Goal: Task Accomplishment & Management: Manage account settings

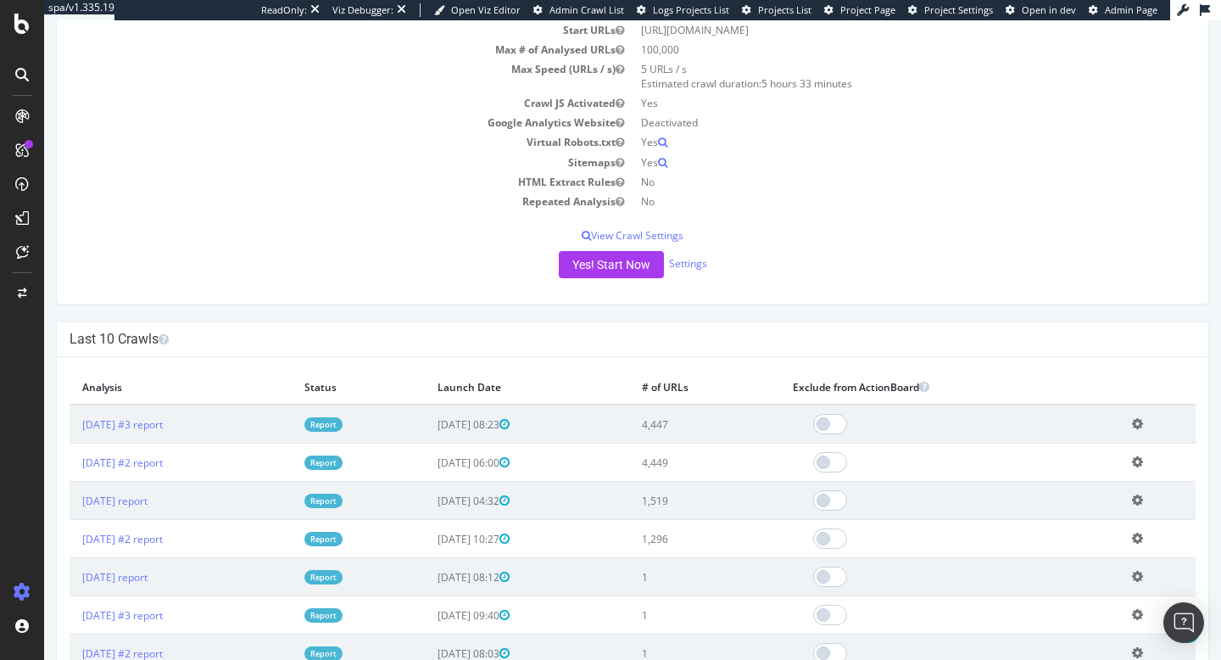
scroll to position [201, 0]
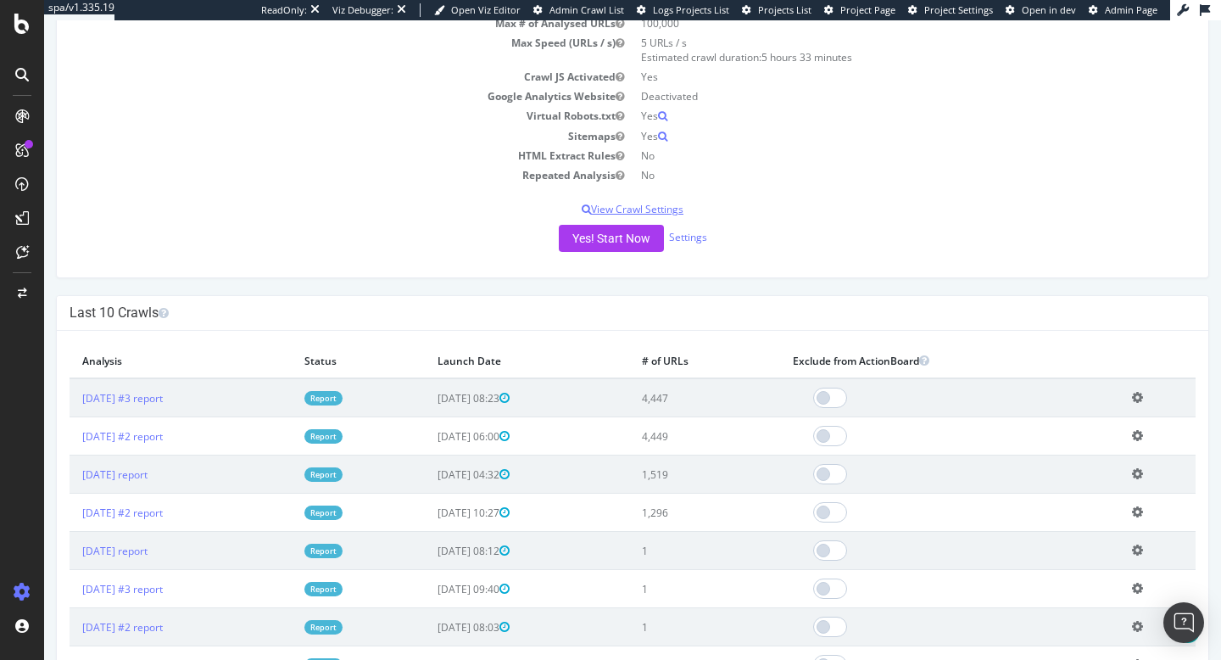
click at [666, 204] on p "View Crawl Settings" at bounding box center [633, 209] width 1126 height 14
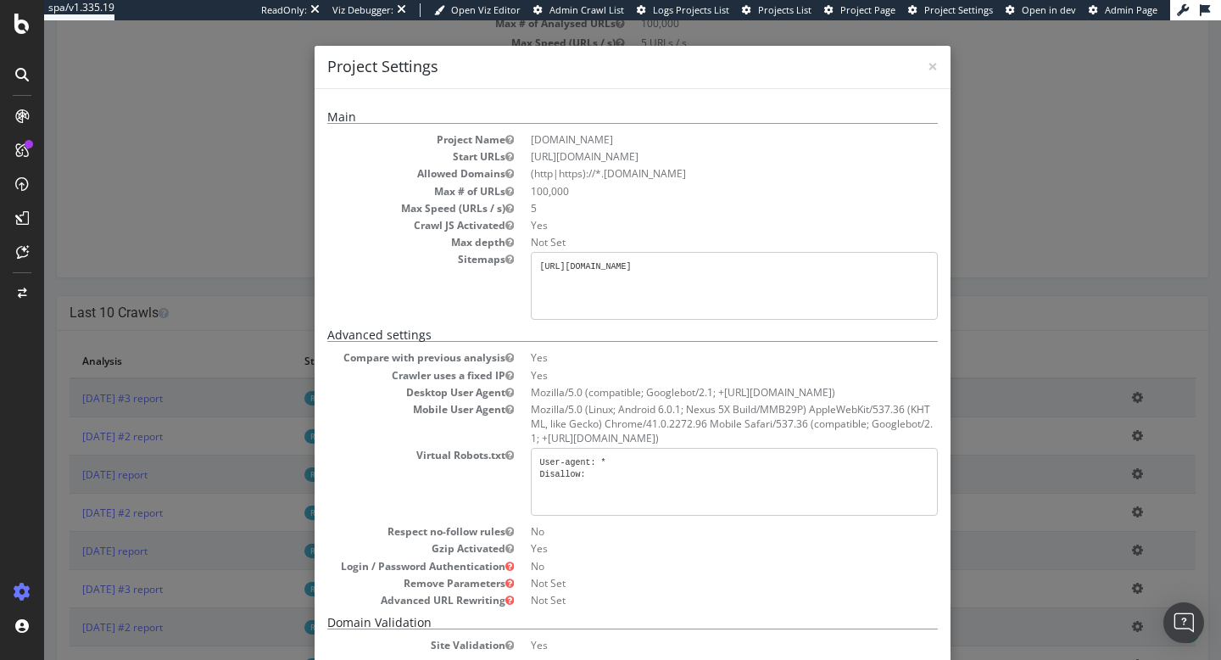
click at [972, 137] on div "× Close Project Settings Main Project Name superbet.ro Start URLs https://super…" at bounding box center [632, 339] width 1177 height 639
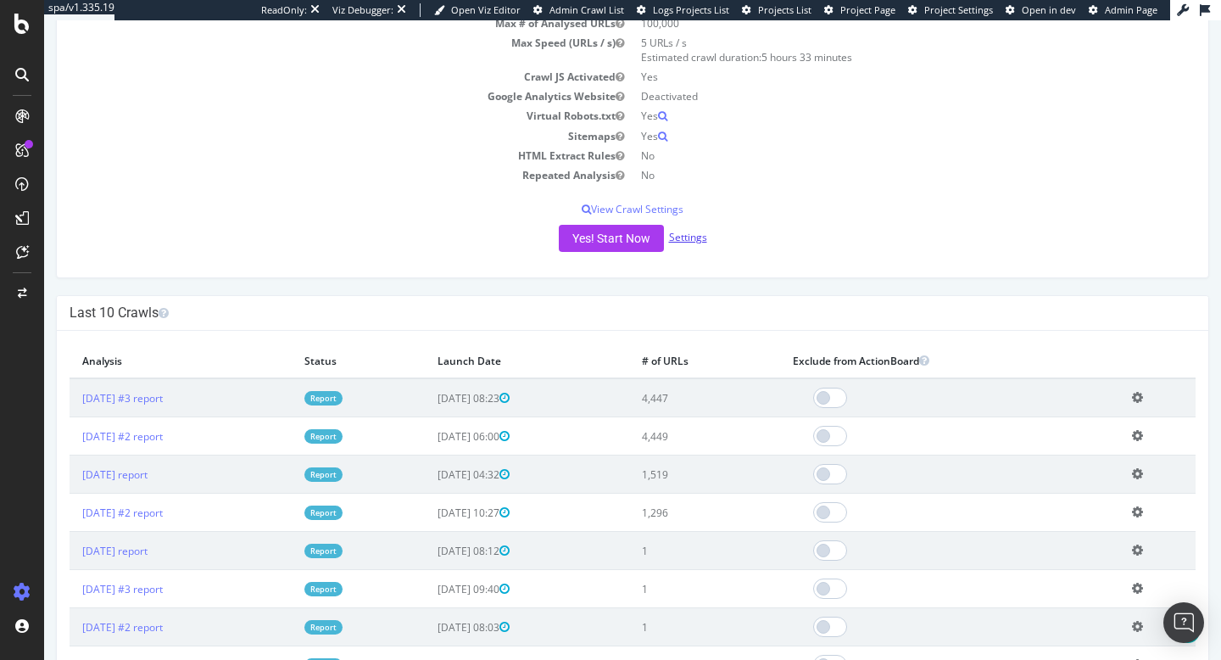
click at [697, 235] on link "Settings" at bounding box center [688, 237] width 38 height 14
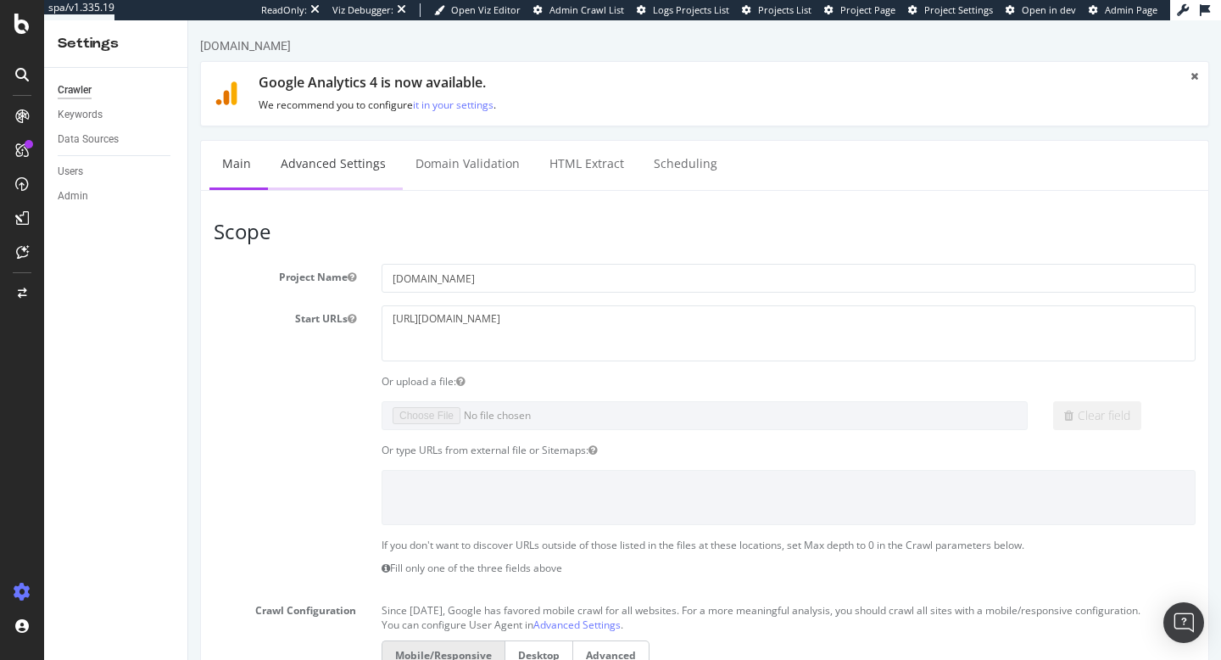
click at [305, 159] on link "Advanced Settings" at bounding box center [333, 164] width 131 height 47
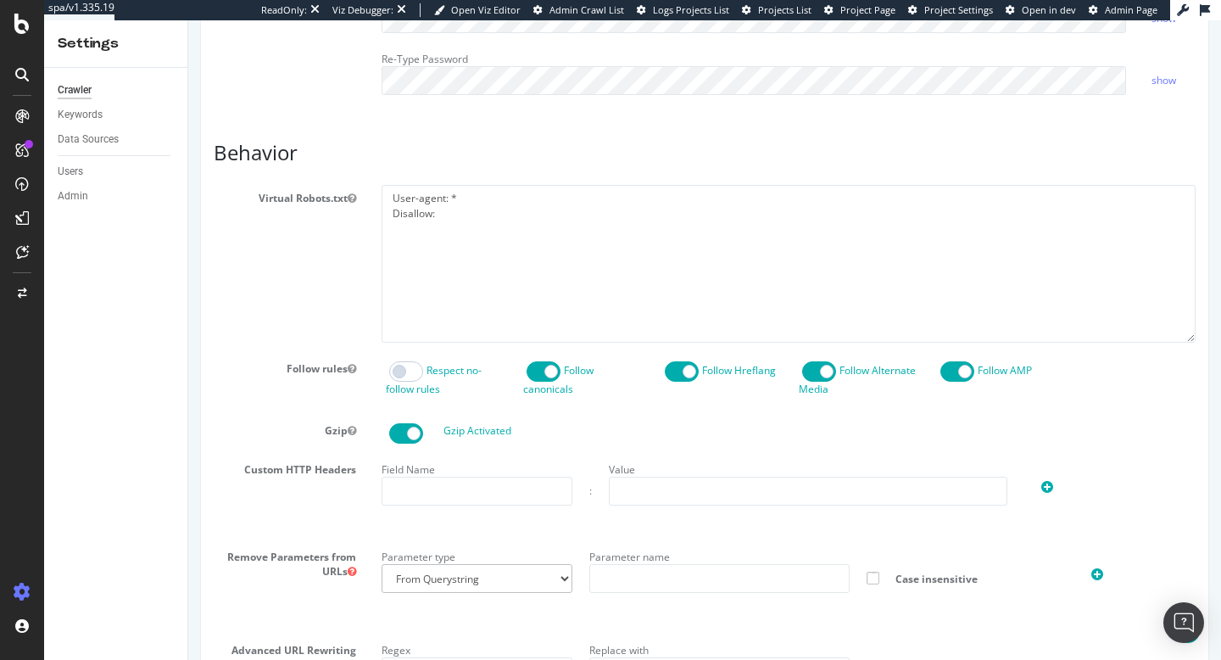
scroll to position [750, 0]
drag, startPoint x: 447, startPoint y: 250, endPoint x: 368, endPoint y: 192, distance: 98.2
click at [368, 192] on article "Behavior Virtual Robots.txt User-agent: * Disallow: Follow rules Respect no-fol…" at bounding box center [705, 535] width 982 height 790
click at [405, 380] on span at bounding box center [406, 370] width 34 height 20
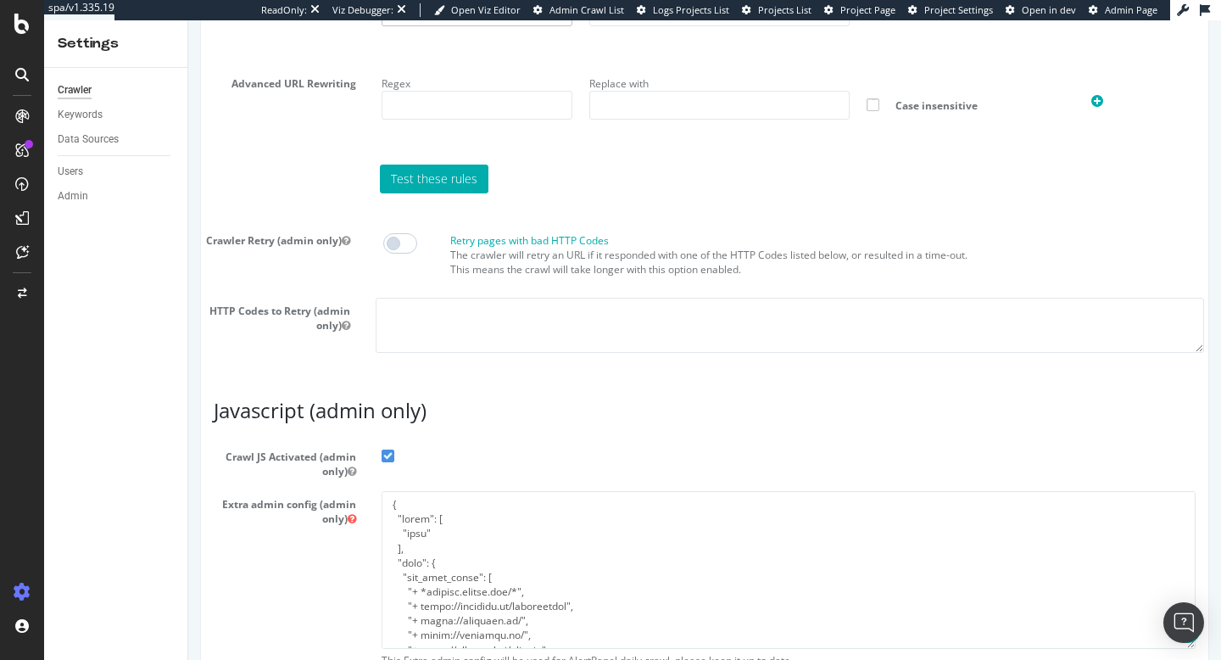
scroll to position [1429, 0]
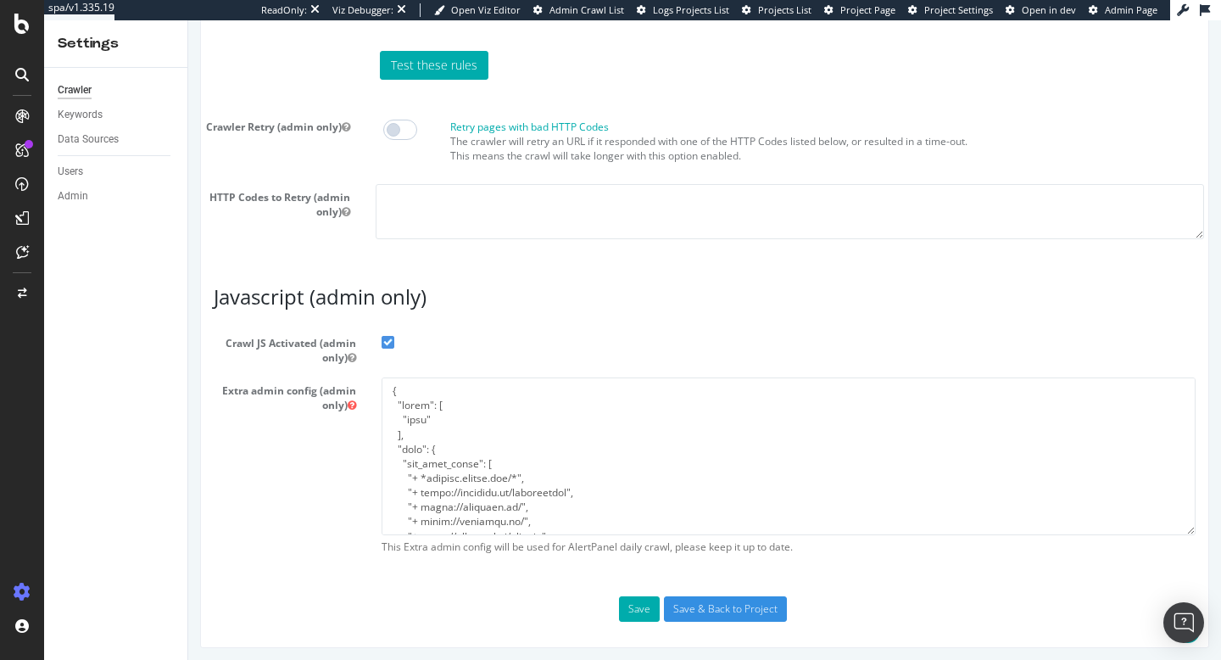
click at [389, 349] on span at bounding box center [388, 342] width 13 height 13
click at [188, 20] on input "Crawl JS Activated (admin only)" at bounding box center [188, 20] width 0 height 0
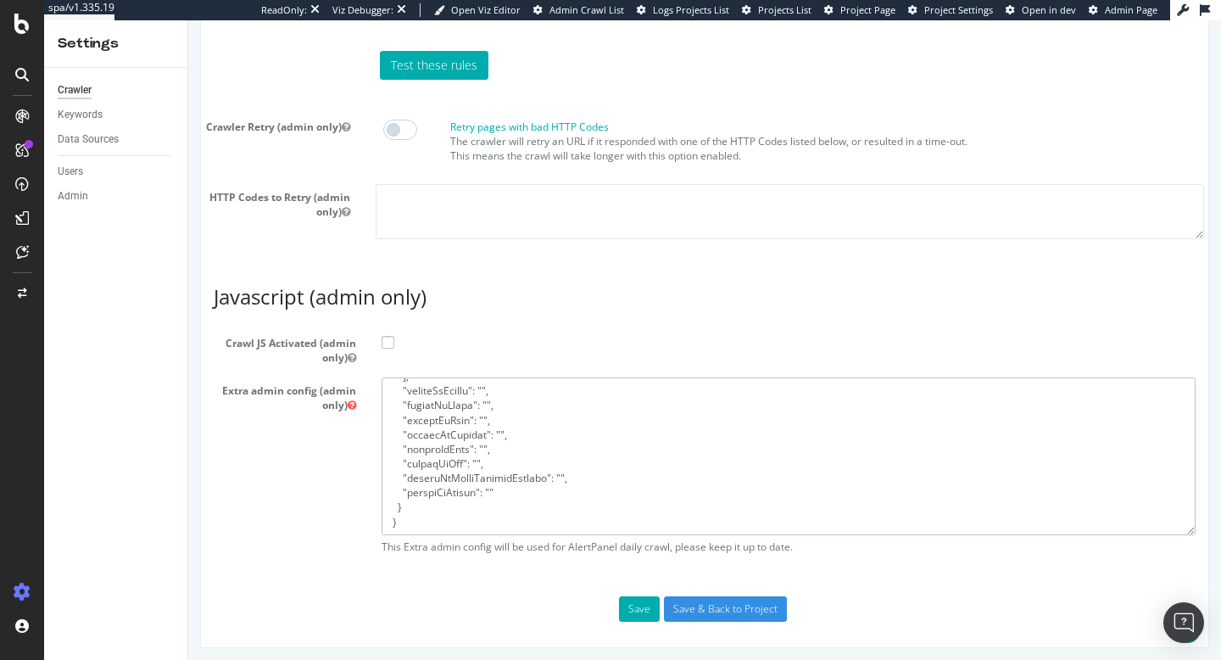
scroll to position [1463, 0]
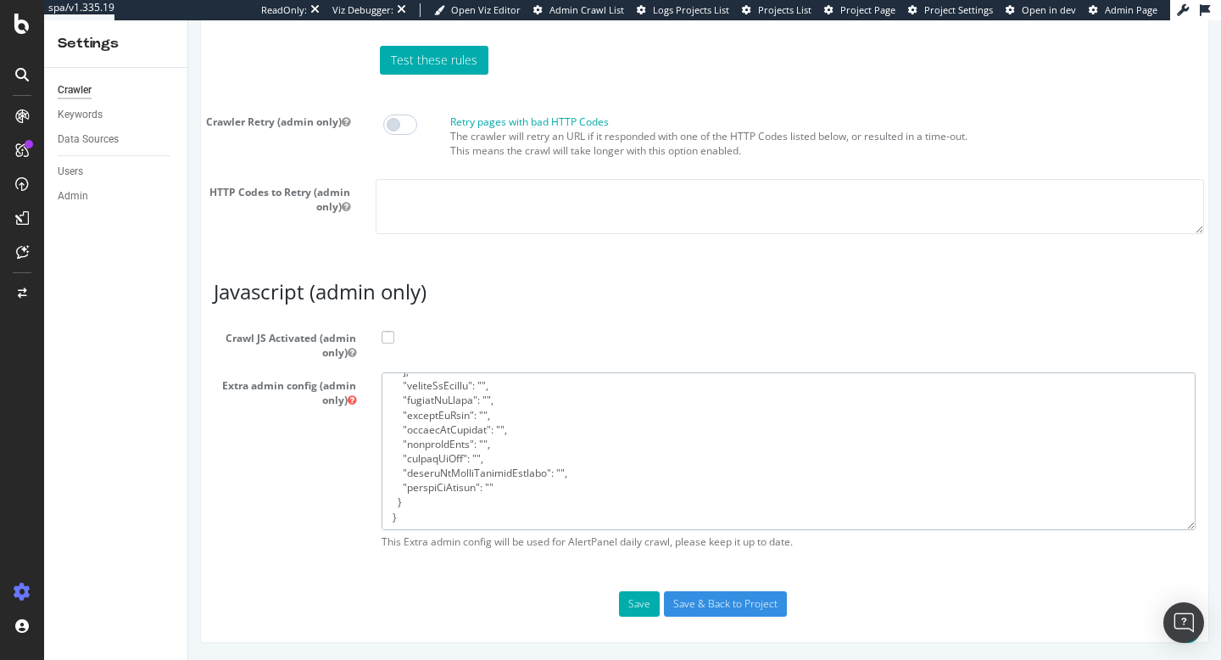
drag, startPoint x: 384, startPoint y: 415, endPoint x: 582, endPoint y: 659, distance: 313.5
paste textarea "{ "flags": [ "cube" ], "beta": { "pap_mini_rules": [ "+* #everything else" ] } }"
type textarea "{ "flags": [ "cube" ], "beta": { "pap_mini_rules": [ "+* #everything else" ] } }"
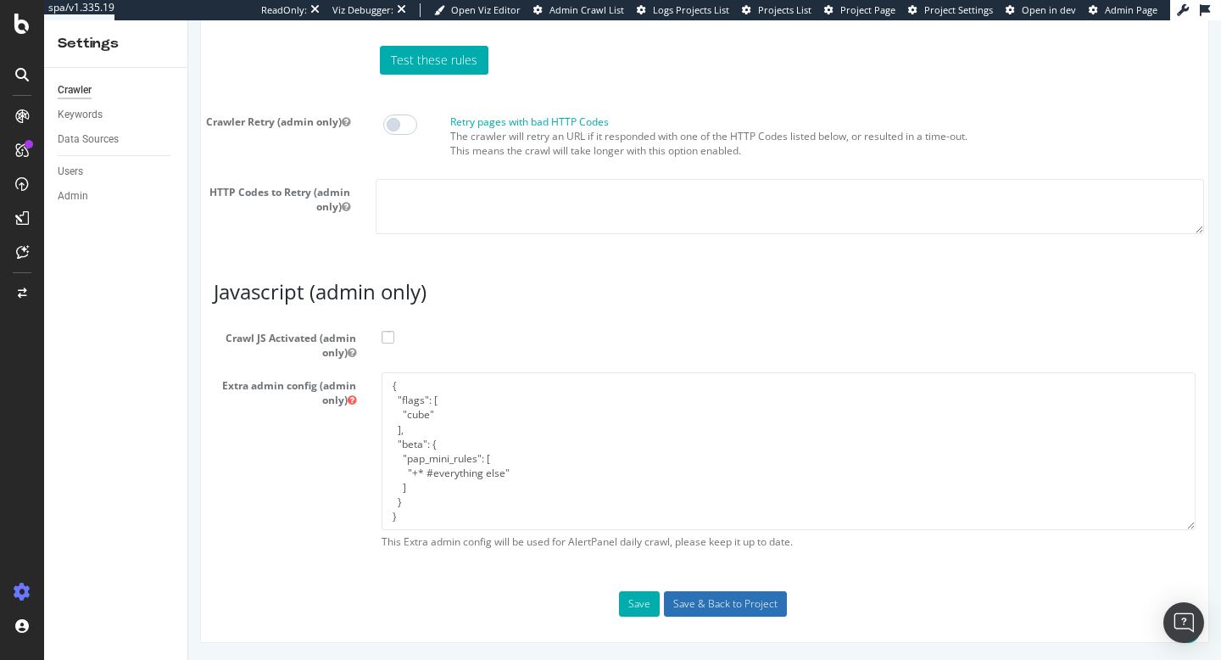
click at [723, 607] on input "Save & Back to Project" at bounding box center [725, 603] width 123 height 25
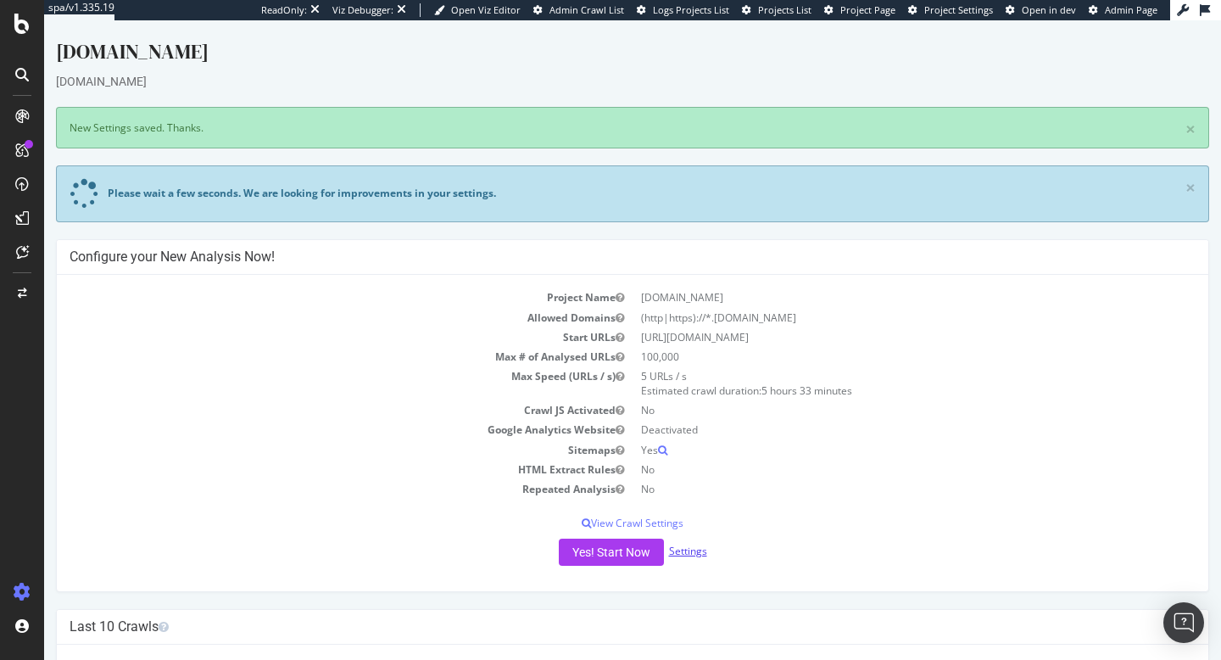
click at [690, 550] on link "Settings" at bounding box center [688, 551] width 38 height 14
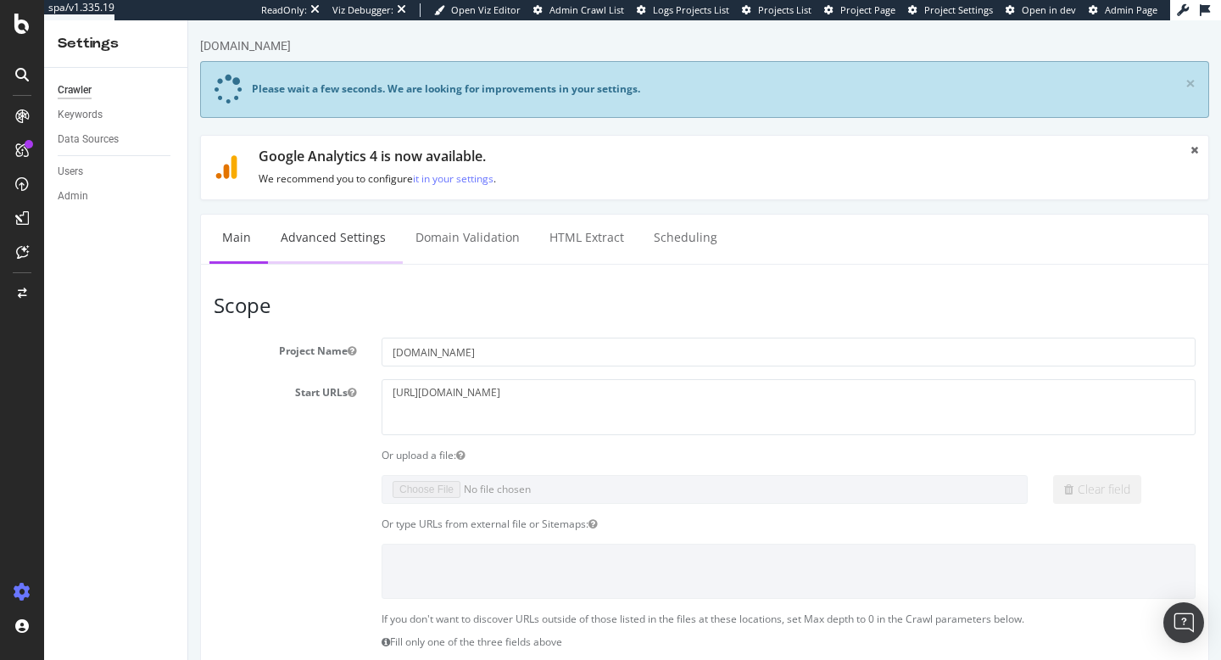
click at [320, 254] on link "Advanced Settings" at bounding box center [333, 238] width 131 height 47
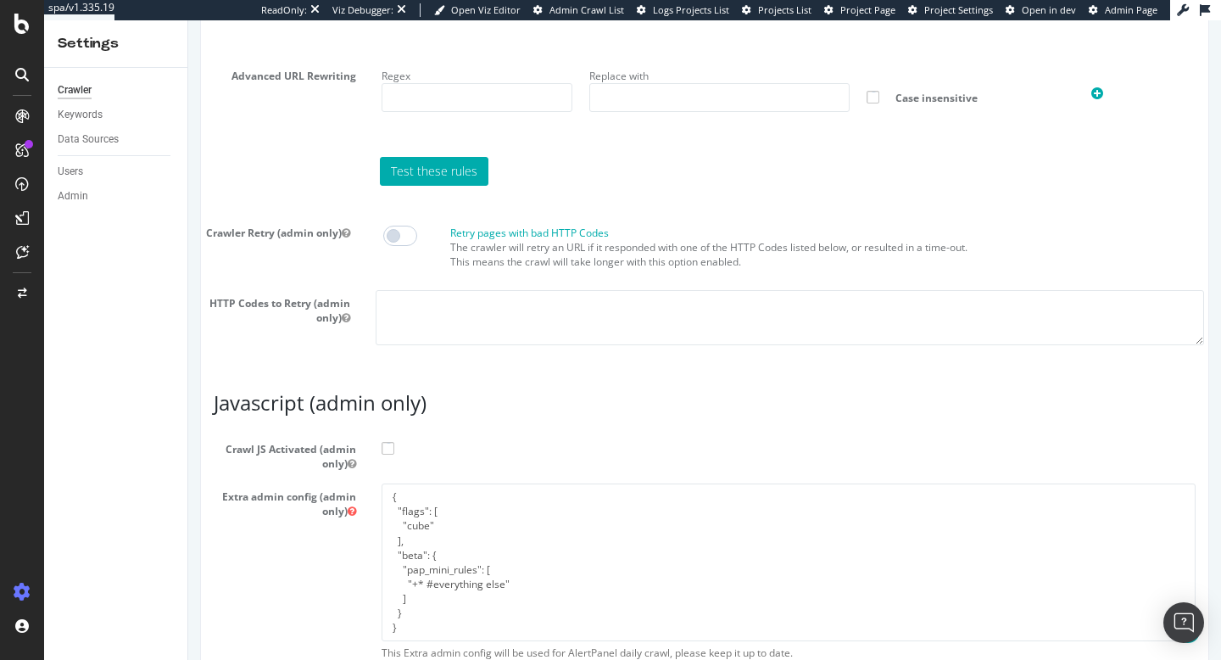
scroll to position [1536, 0]
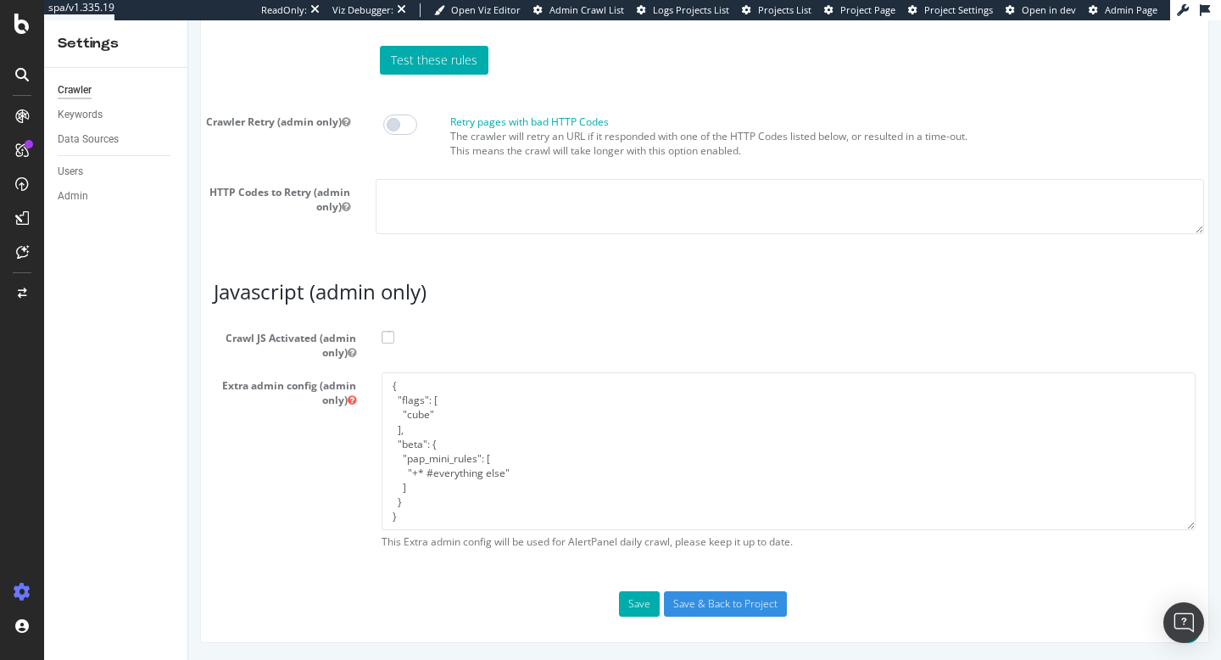
click at [382, 336] on span at bounding box center [388, 337] width 13 height 13
click at [188, 20] on input "Crawl JS Activated (admin only)" at bounding box center [188, 20] width 0 height 0
click at [734, 598] on input "Save & Back to Project" at bounding box center [725, 603] width 123 height 25
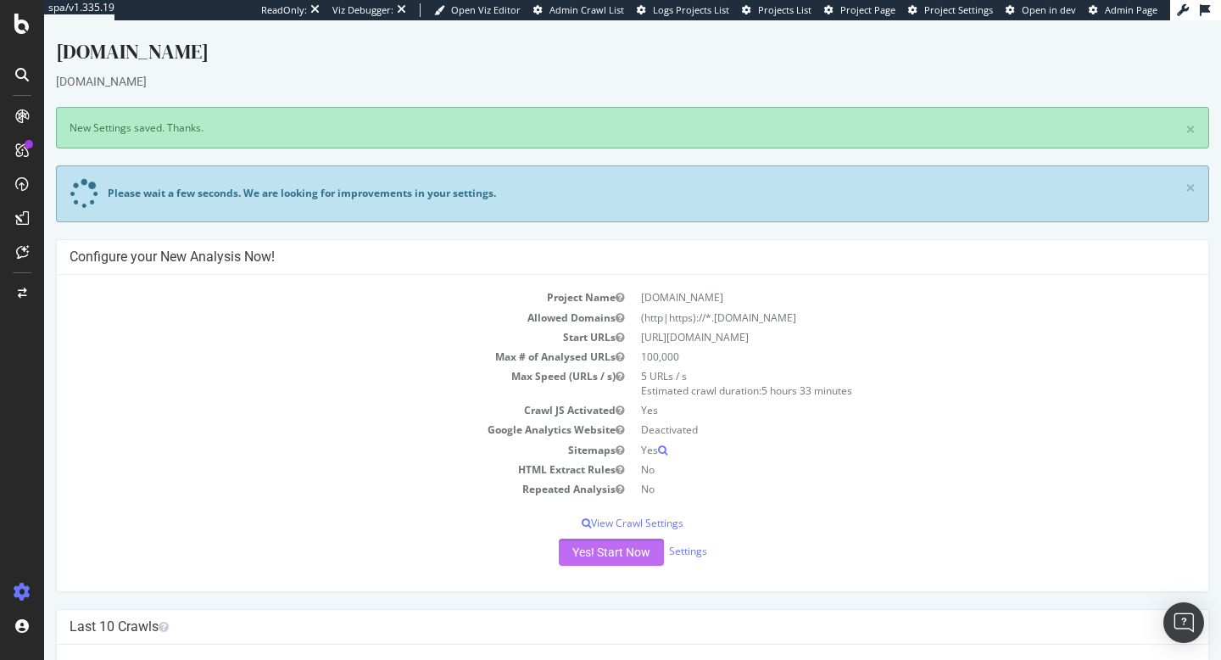
click at [605, 549] on button "Yes! Start Now" at bounding box center [611, 551] width 105 height 27
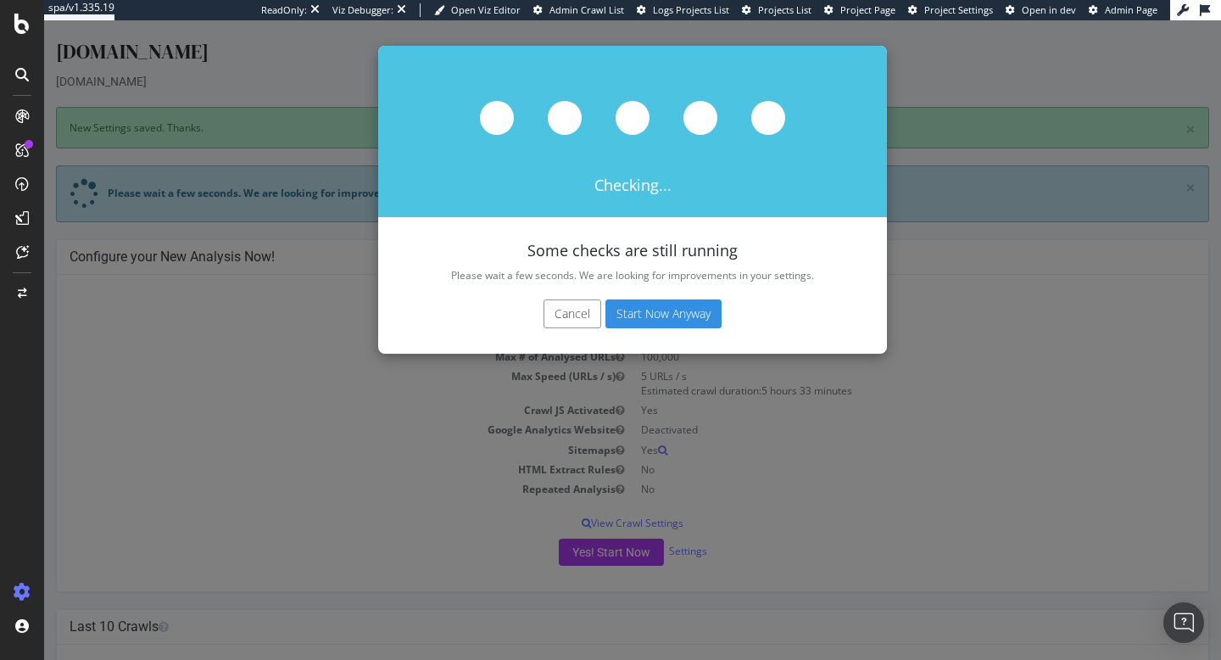
click at [666, 319] on button "Start Now Anyway" at bounding box center [663, 313] width 116 height 29
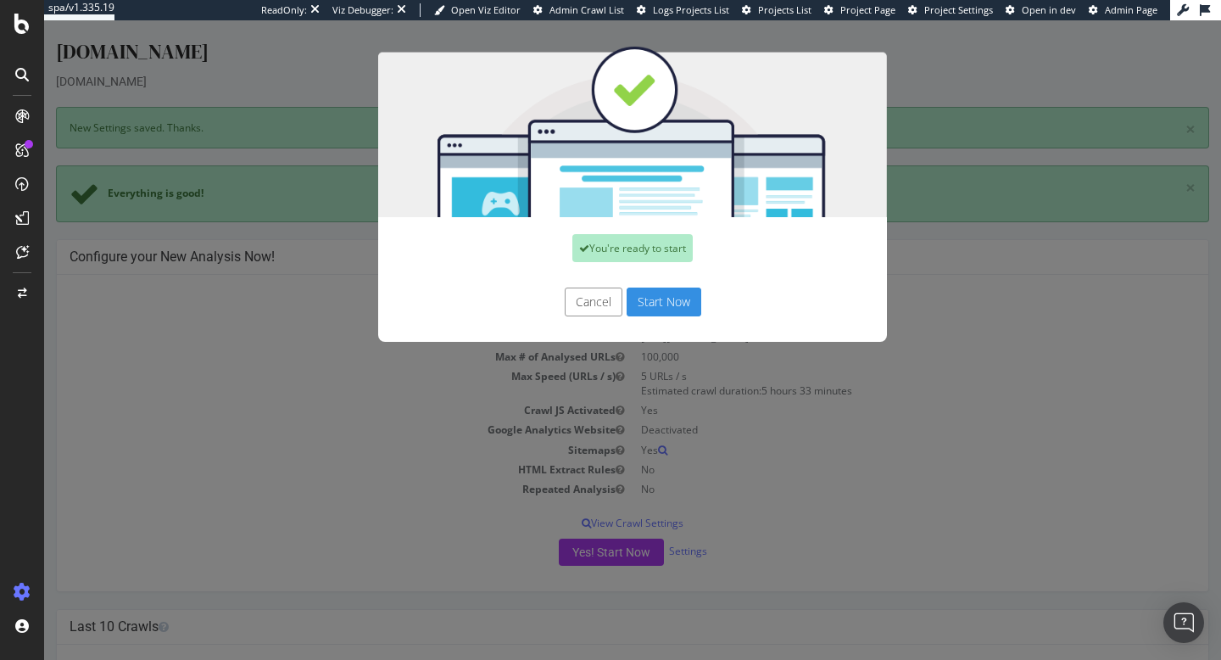
click at [657, 299] on button "Start Now" at bounding box center [664, 301] width 75 height 29
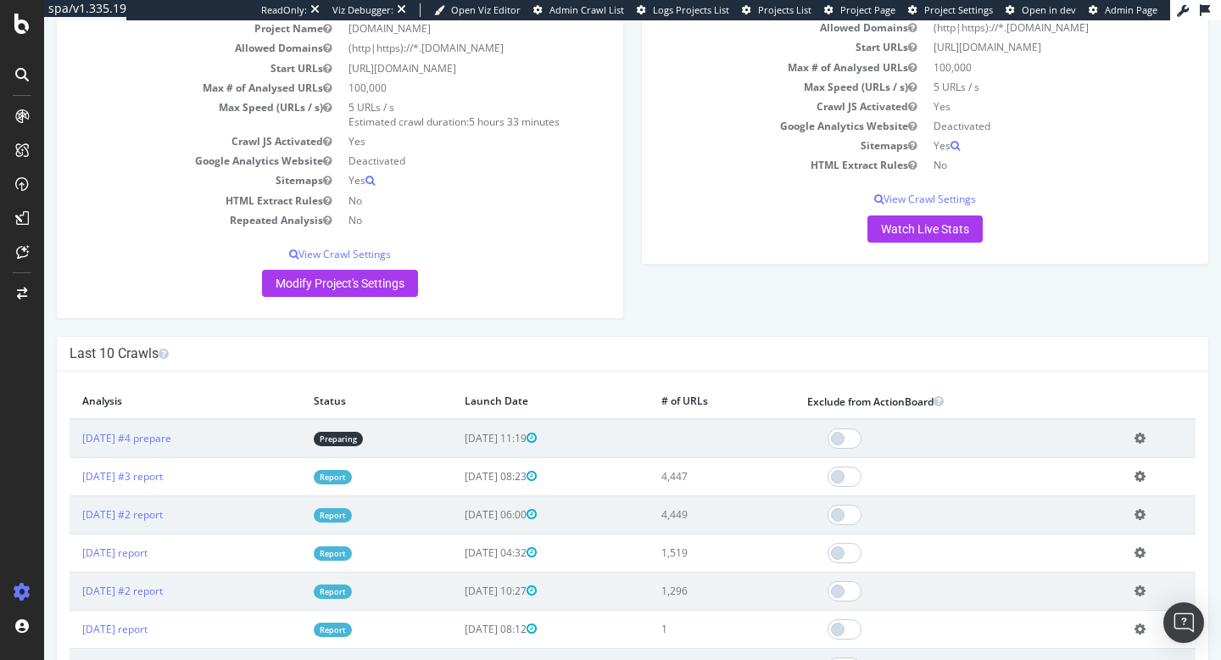
scroll to position [141, 0]
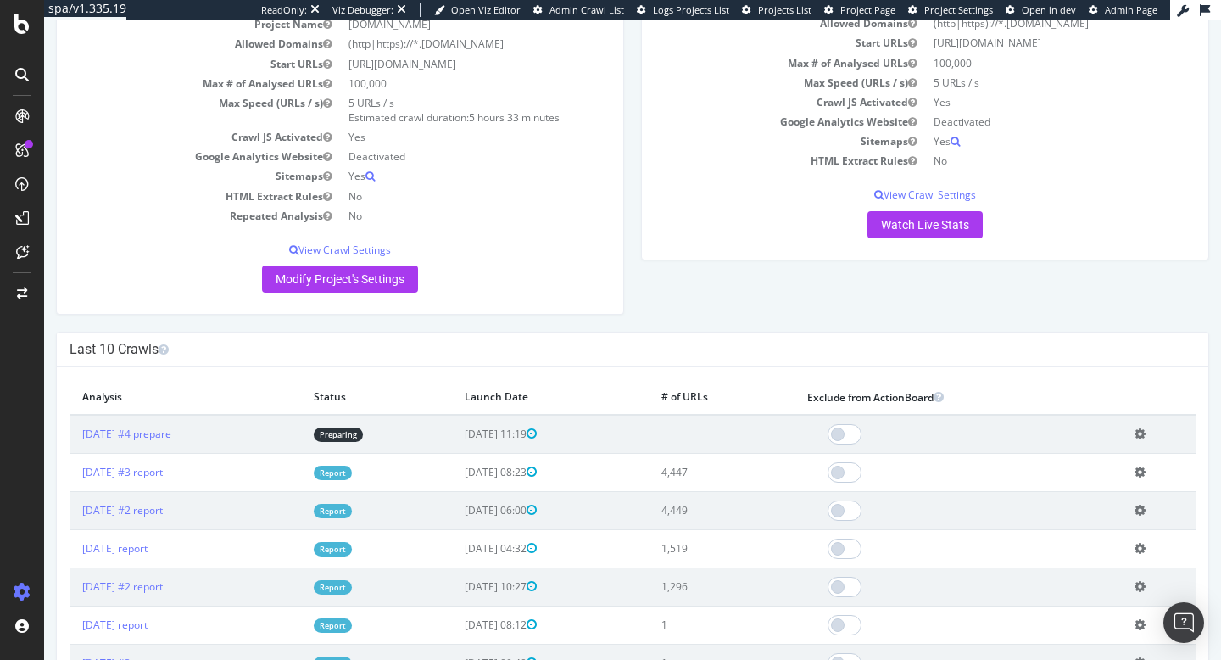
click at [352, 472] on link "Report" at bounding box center [333, 473] width 38 height 14
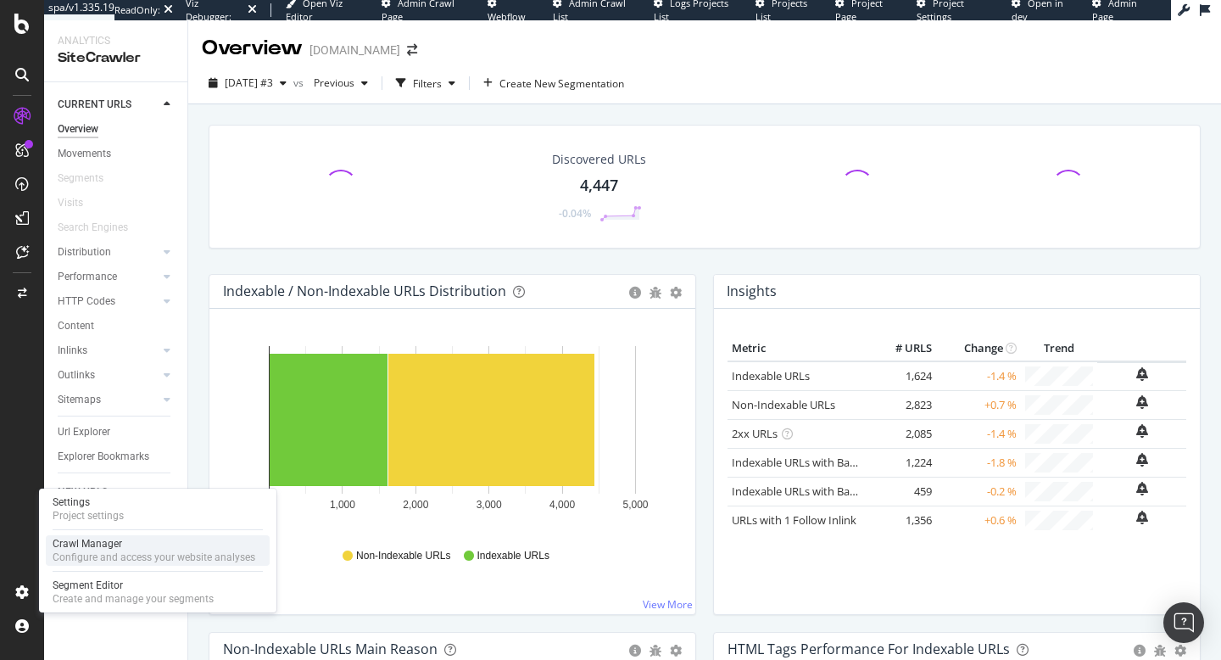
click at [63, 550] on div "Configure and access your website analyses" at bounding box center [154, 557] width 203 height 14
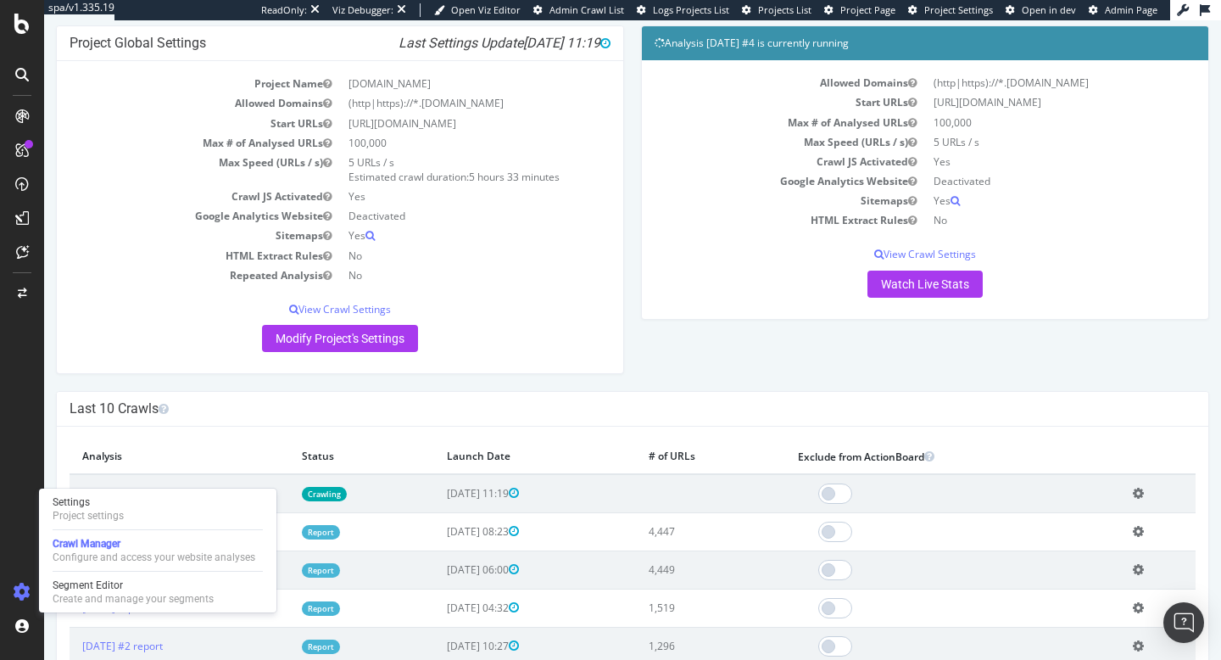
scroll to position [111, 0]
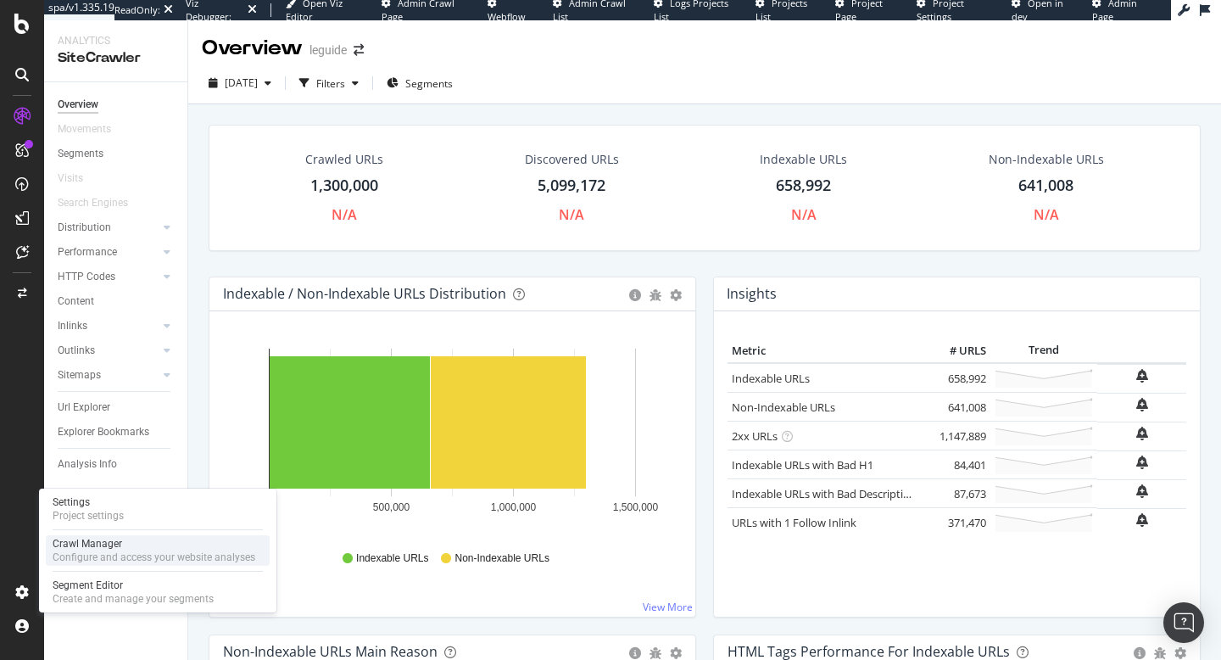
click at [96, 538] on div "Crawl Manager" at bounding box center [154, 544] width 203 height 14
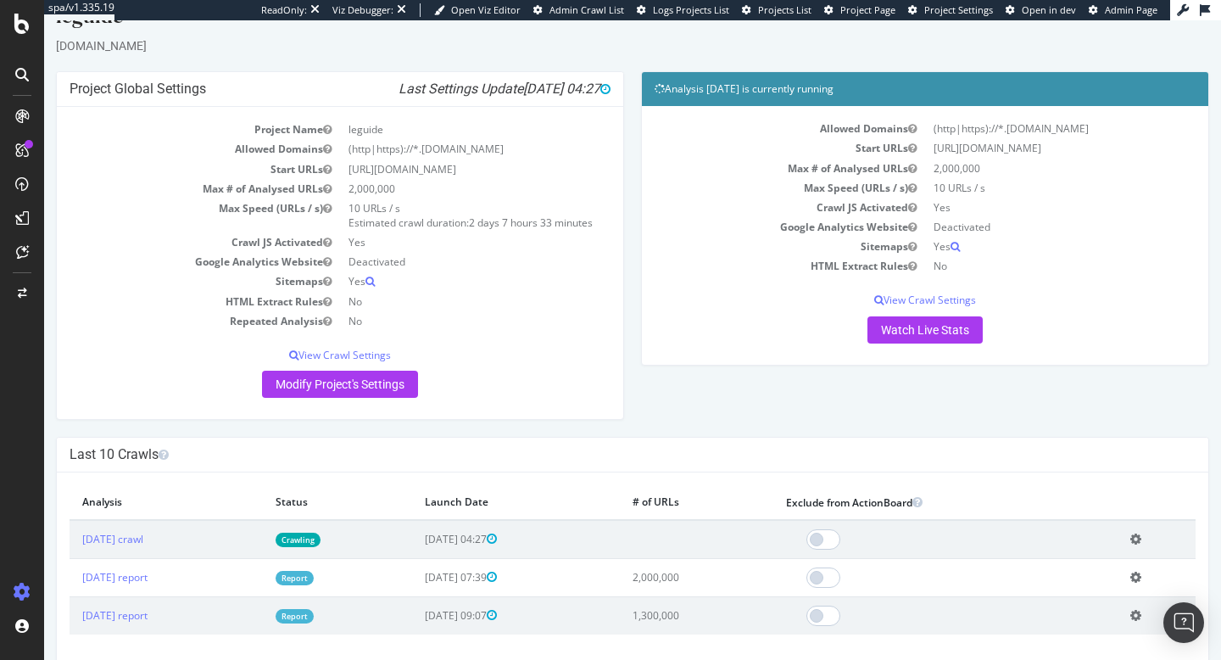
scroll to position [76, 0]
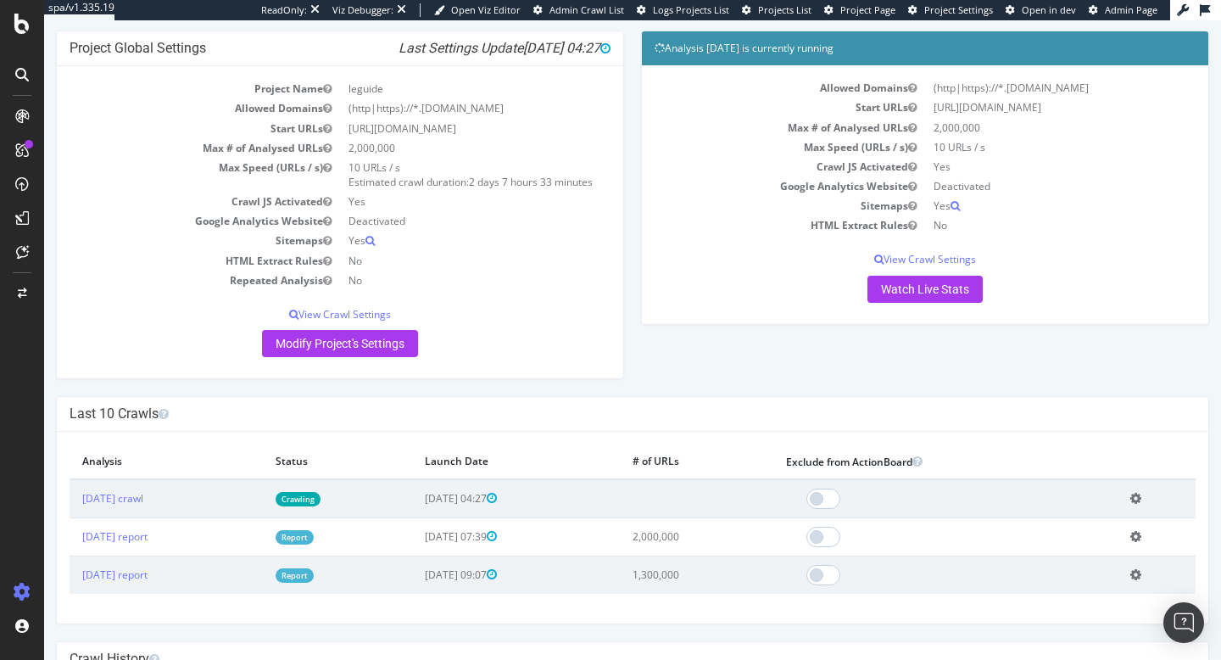
click at [321, 504] on link "Crawling" at bounding box center [298, 499] width 45 height 14
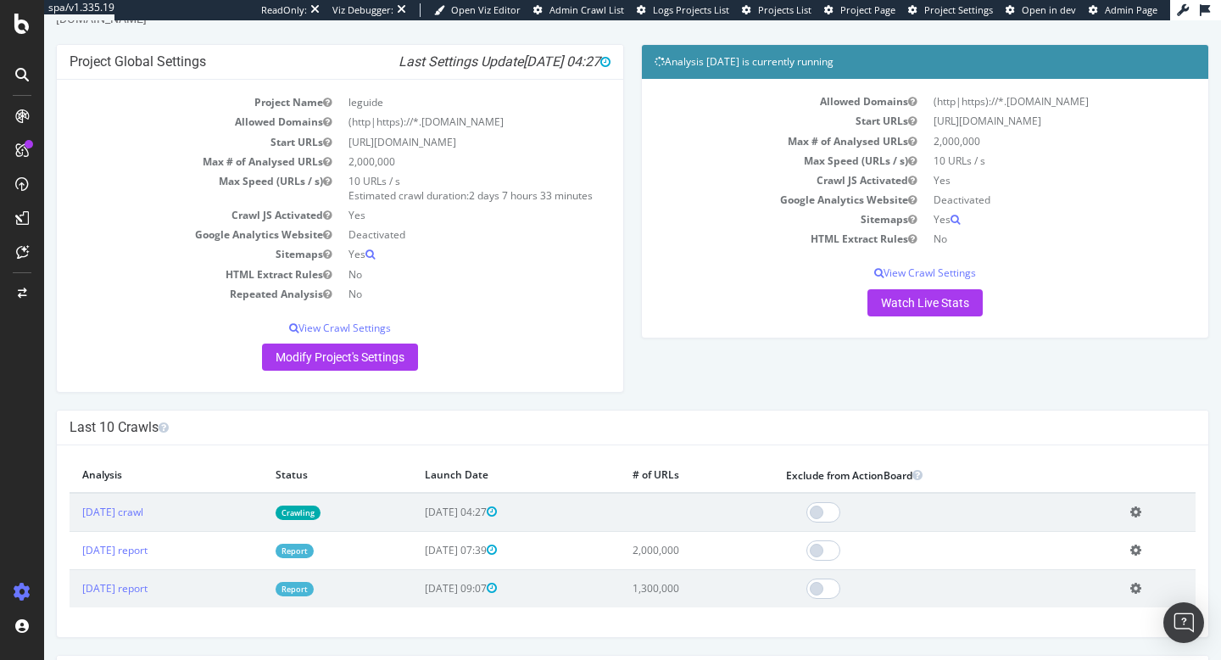
scroll to position [67, 0]
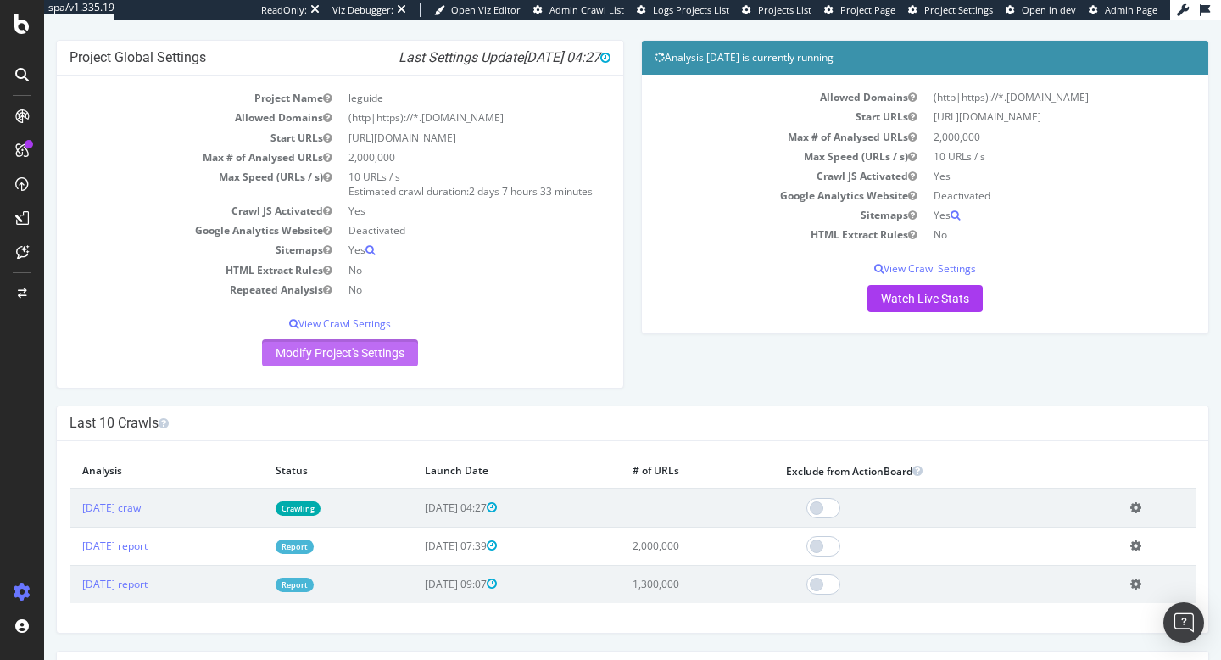
click at [395, 354] on link "Modify Project's Settings" at bounding box center [340, 352] width 156 height 27
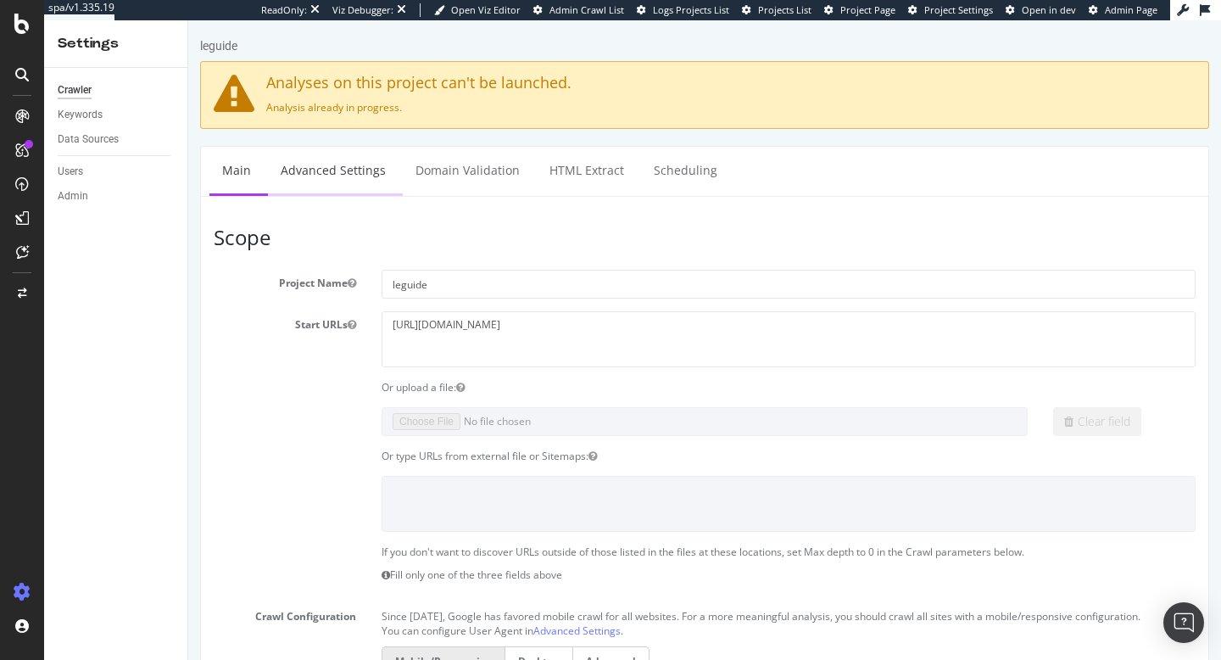
click at [348, 175] on link "Advanced Settings" at bounding box center [333, 170] width 131 height 47
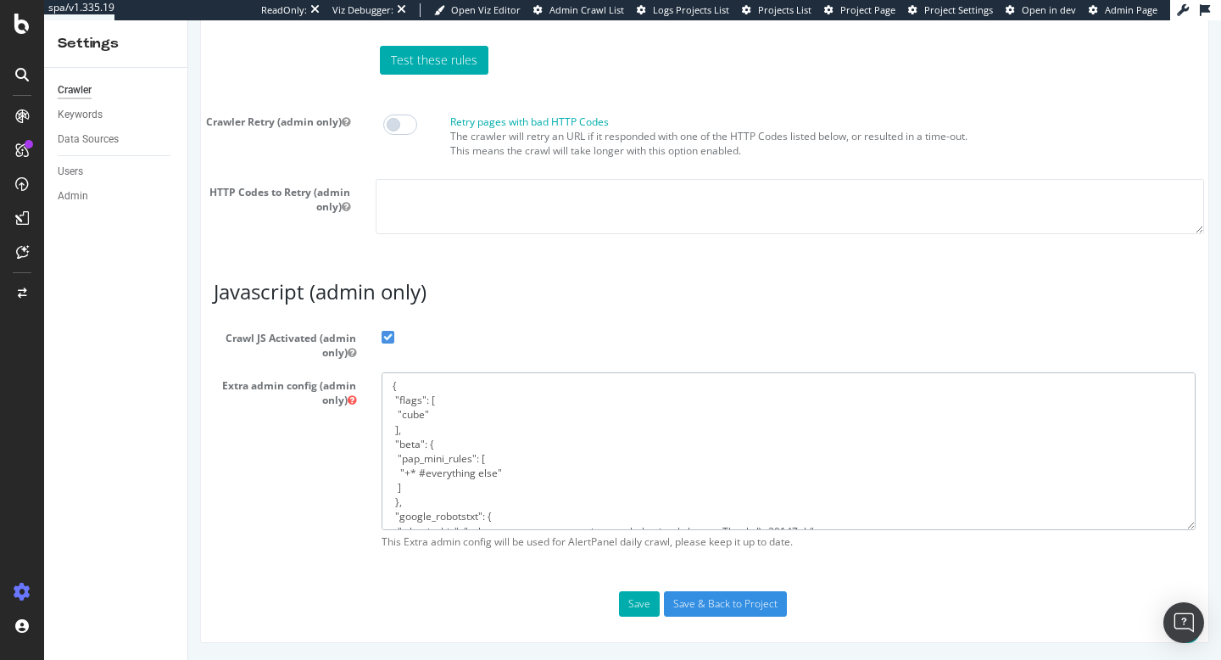
drag, startPoint x: 409, startPoint y: 511, endPoint x: 328, endPoint y: 336, distance: 193.1
click at [328, 336] on section "Crawl JS Activated (admin only) Extra admin config (admin only) { "flags": [ "c…" at bounding box center [705, 441] width 982 height 232
paste textarea "{ "flags": [ "cube" ], "beta": { "pap_mini_rules": [ "+* #everything else" ] } }"
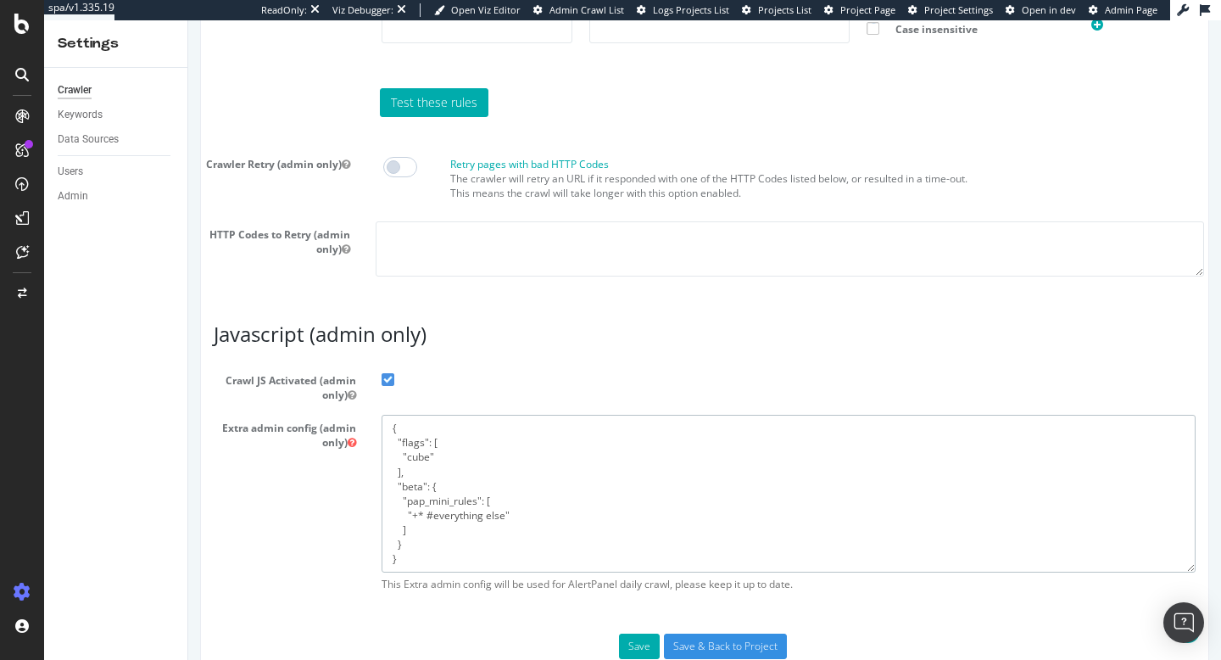
scroll to position [1547, 0]
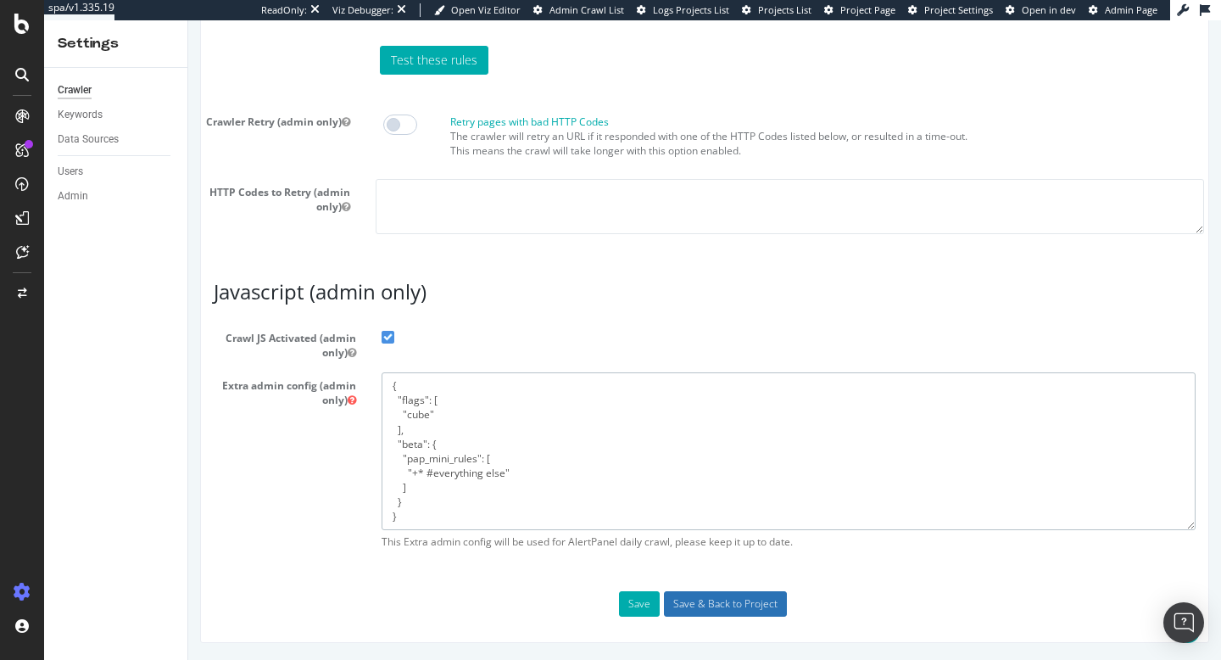
type textarea "{ "flags": [ "cube" ], "beta": { "pap_mini_rules": [ "+* #everything else" ] } }"
click at [761, 610] on input "Save & Back to Project" at bounding box center [725, 603] width 123 height 25
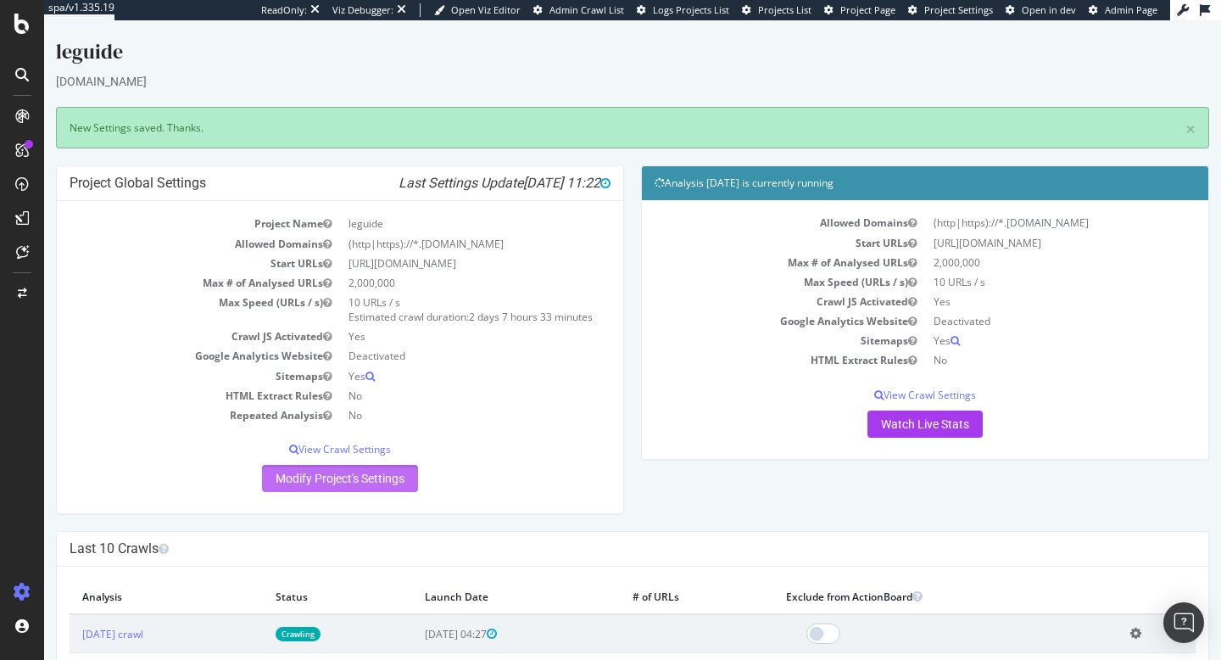
click at [394, 478] on link "Modify Project's Settings" at bounding box center [340, 478] width 156 height 27
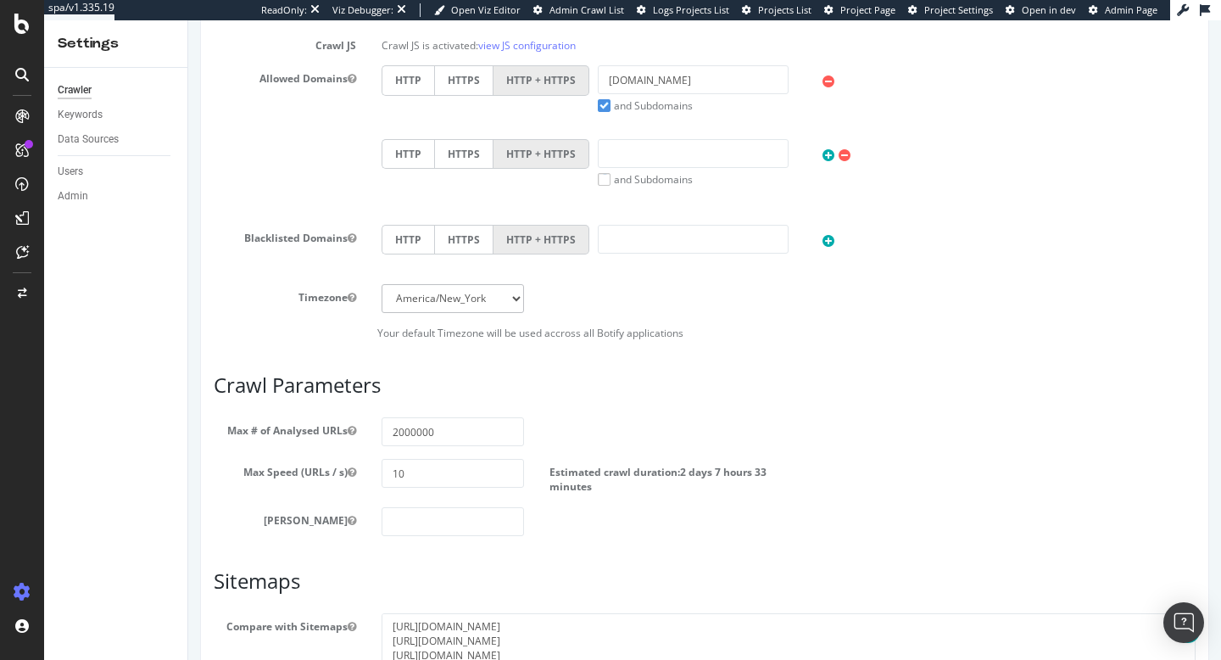
scroll to position [696, 0]
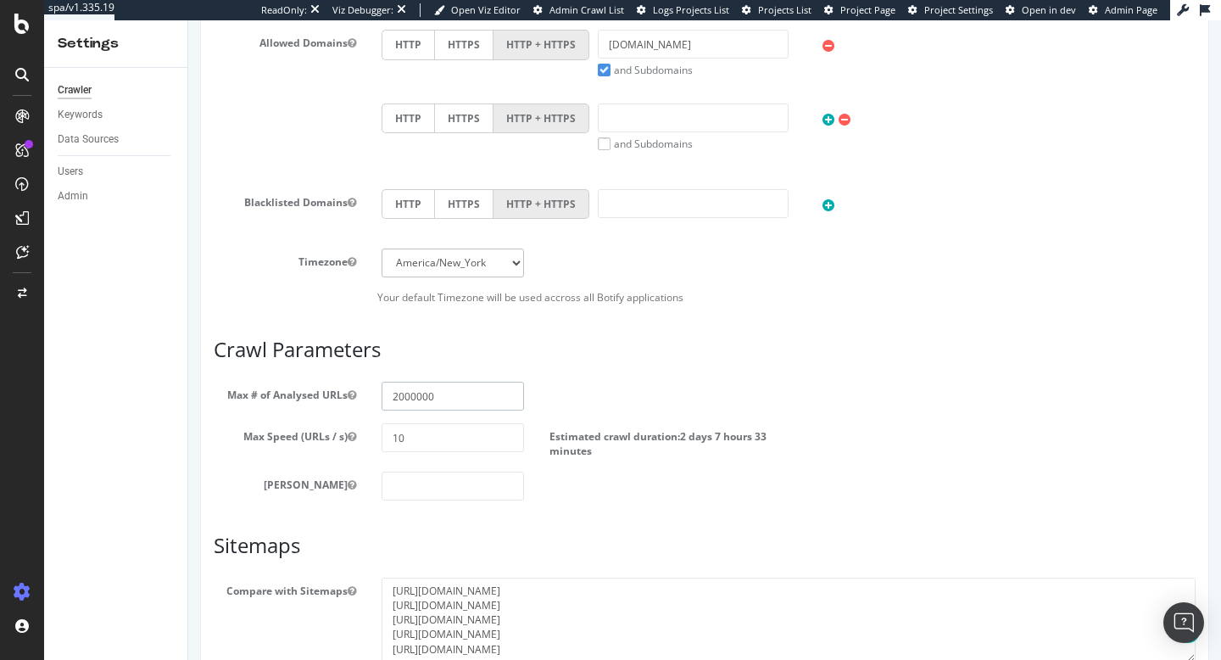
click at [397, 397] on input "2000000" at bounding box center [453, 396] width 142 height 29
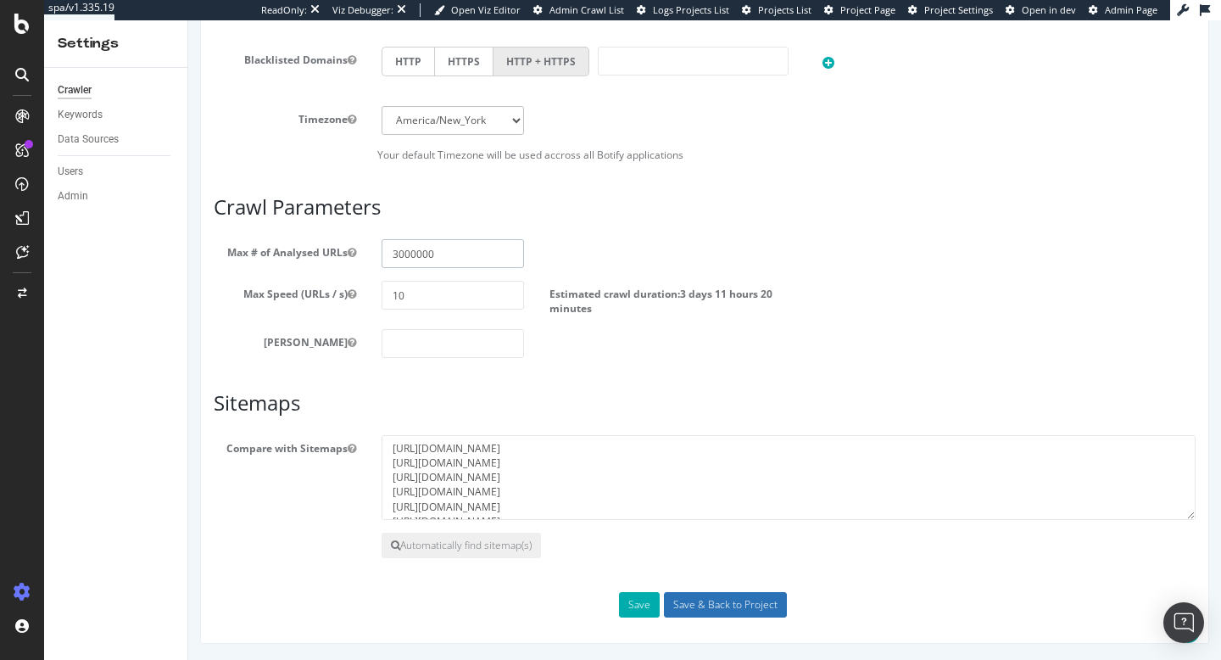
type input "3000000"
click at [702, 608] on input "Save & Back to Project" at bounding box center [725, 604] width 123 height 25
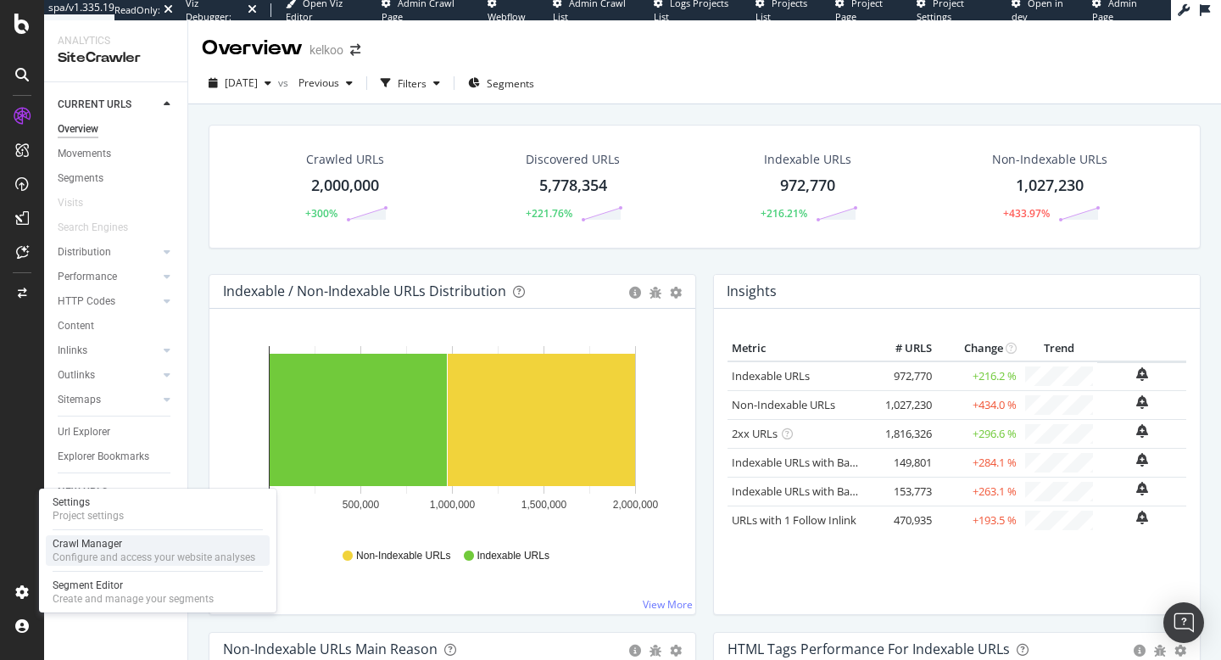
click at [89, 553] on div "Configure and access your website analyses" at bounding box center [154, 557] width 203 height 14
